Goal: Task Accomplishment & Management: Use online tool/utility

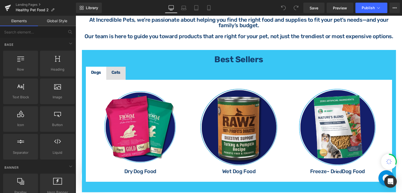
scroll to position [262, 0]
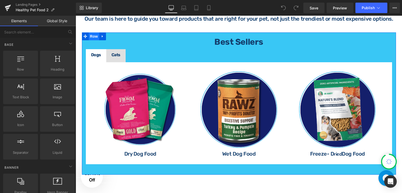
click at [97, 35] on span "Row" at bounding box center [94, 36] width 10 height 8
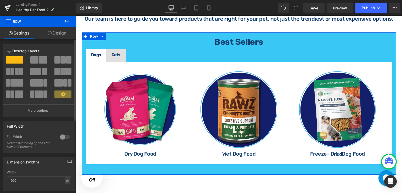
click at [64, 135] on div at bounding box center [65, 137] width 13 height 8
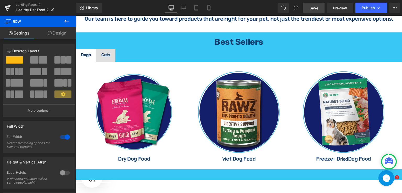
click at [317, 12] on link "Save" at bounding box center [313, 8] width 21 height 10
drag, startPoint x: 321, startPoint y: 5, endPoint x: 218, endPoint y: 25, distance: 105.0
click at [321, 5] on link "Save" at bounding box center [313, 8] width 21 height 10
click at [67, 20] on icon at bounding box center [67, 21] width 6 height 6
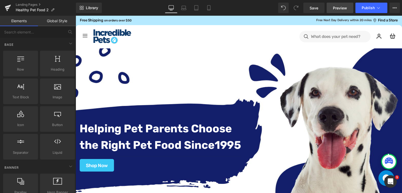
click at [336, 9] on span "Preview" at bounding box center [340, 7] width 14 height 5
click at [33, 5] on link "Landing Pages" at bounding box center [46, 5] width 60 height 4
